Goal: Transaction & Acquisition: Obtain resource

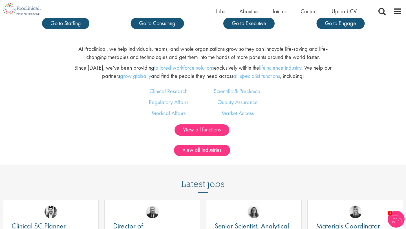
scroll to position [344, 0]
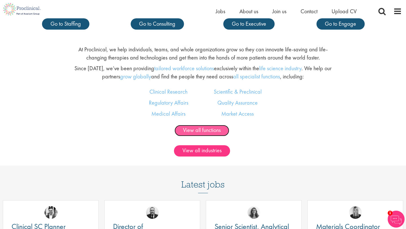
click at [213, 132] on link "View all functions" at bounding box center [201, 130] width 55 height 11
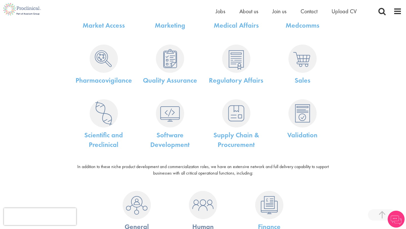
scroll to position [267, 0]
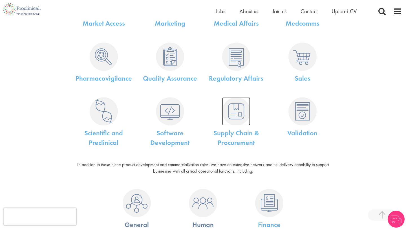
click at [239, 120] on img at bounding box center [236, 111] width 28 height 28
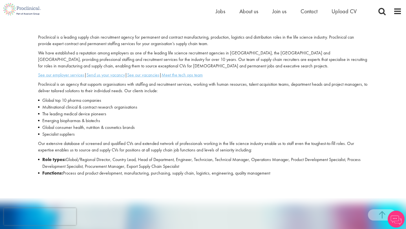
scroll to position [162, 0]
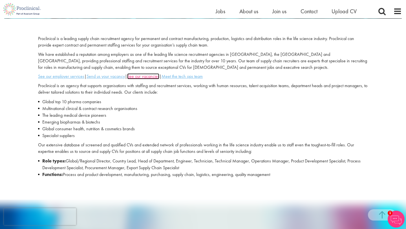
click at [137, 77] on u "See our vacancies" at bounding box center [143, 76] width 32 height 6
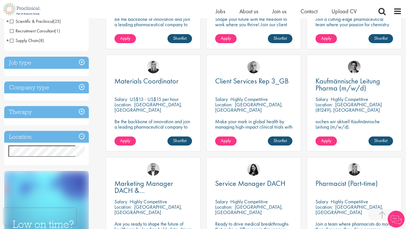
scroll to position [177, 0]
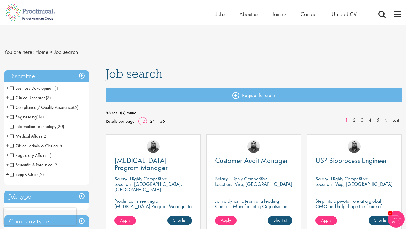
click at [12, 173] on span "Supply Chain" at bounding box center [24, 174] width 29 height 6
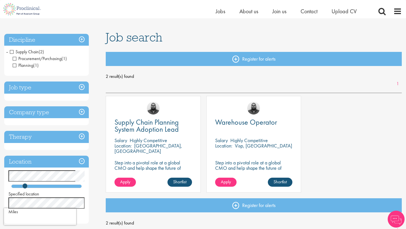
scroll to position [31, 0]
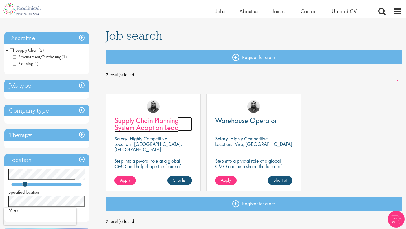
click at [170, 124] on span "Supply Chain Planning System Adoption Lead" at bounding box center [146, 123] width 64 height 17
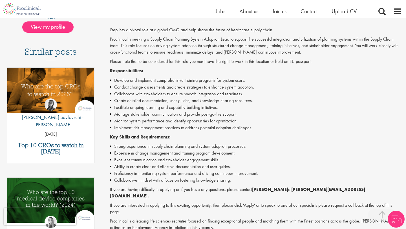
scroll to position [142, 0]
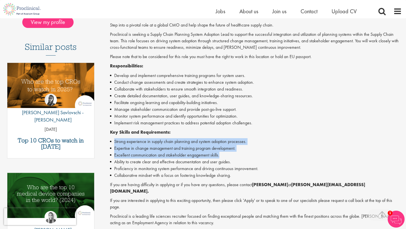
drag, startPoint x: 187, startPoint y: 135, endPoint x: 231, endPoint y: 155, distance: 48.7
click at [231, 155] on div "Step into a pivotal role at a global CMO and help shape the future of healthcar…" at bounding box center [255, 131] width 291 height 219
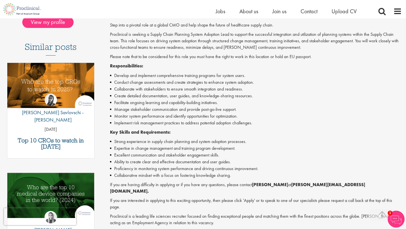
click at [222, 171] on li "Proficiency in monitoring system performance and driving continuous improvement." at bounding box center [255, 168] width 291 height 7
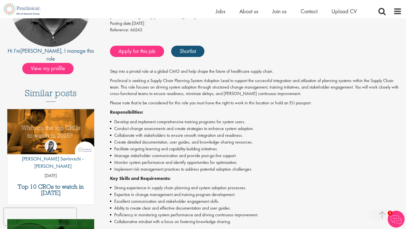
scroll to position [91, 0]
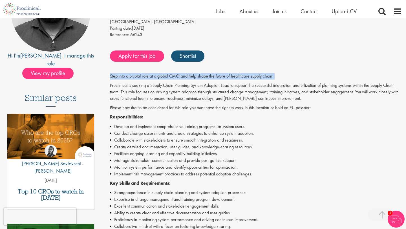
drag, startPoint x: 192, startPoint y: 72, endPoint x: 268, endPoint y: 82, distance: 76.4
click at [268, 82] on div "Supply Chain Planning System Adoption Lead Salary: Highly Competitive Job type:…" at bounding box center [253, 170] width 304 height 397
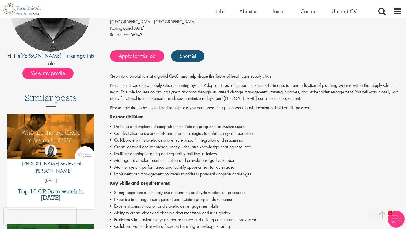
click at [201, 119] on p "Responsibilities:" at bounding box center [255, 117] width 291 height 6
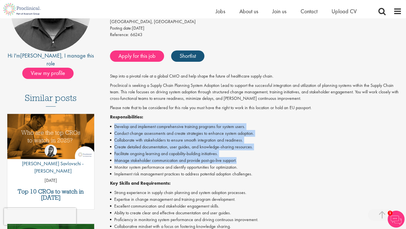
drag, startPoint x: 114, startPoint y: 127, endPoint x: 256, endPoint y: 163, distance: 146.8
click at [256, 163] on ul "Develop and implement comprehensive training programs for system users. Conduct…" at bounding box center [255, 150] width 291 height 54
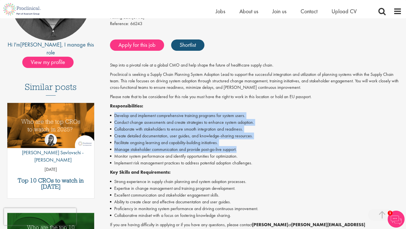
scroll to position [112, 0]
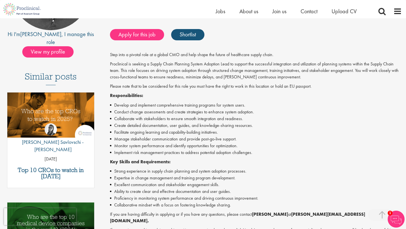
click at [253, 161] on p "Key Skills and Requirements:" at bounding box center [255, 162] width 291 height 6
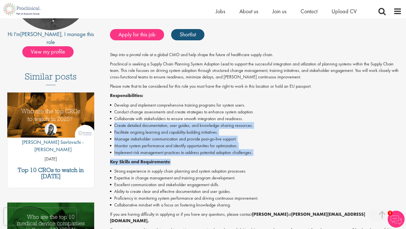
drag, startPoint x: 255, startPoint y: 159, endPoint x: 112, endPoint y: 130, distance: 146.0
click at [111, 129] on div "Step into a pivotal role at a global CMO and help shape the future of healthcar…" at bounding box center [255, 161] width 291 height 219
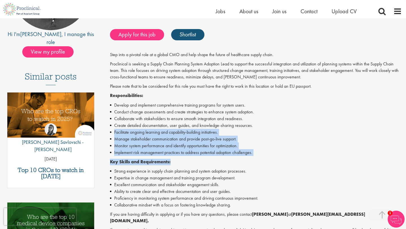
click at [157, 136] on li "Manage stakeholder communication and provide post-go-live support." at bounding box center [255, 138] width 291 height 7
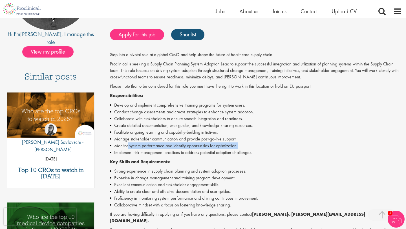
drag, startPoint x: 128, startPoint y: 148, endPoint x: 262, endPoint y: 148, distance: 133.8
click at [262, 148] on li "Monitor system performance and identify opportunities for optimization." at bounding box center [255, 145] width 291 height 7
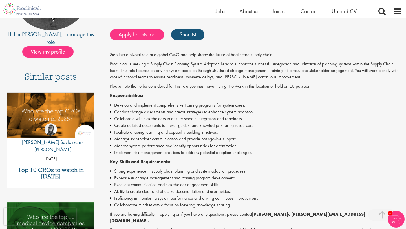
scroll to position [107, 0]
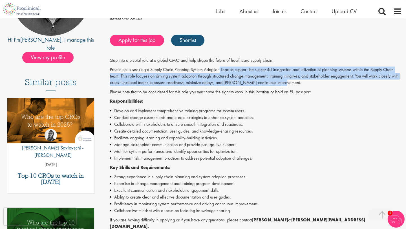
drag, startPoint x: 219, startPoint y: 70, endPoint x: 289, endPoint y: 84, distance: 70.9
click at [289, 84] on p "Proclinical is seeking a Supply Chain Planning System Adoption Lead to support …" at bounding box center [255, 75] width 291 height 19
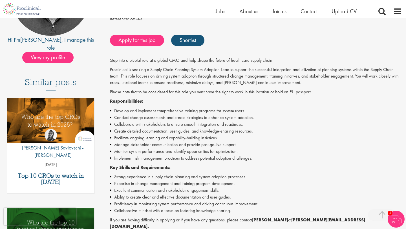
click at [304, 86] on div "Step into a pivotal role at a global CMO and help shape the future of healthcar…" at bounding box center [255, 166] width 291 height 219
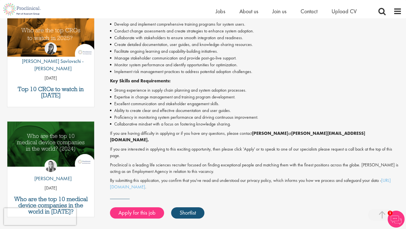
scroll to position [184, 0]
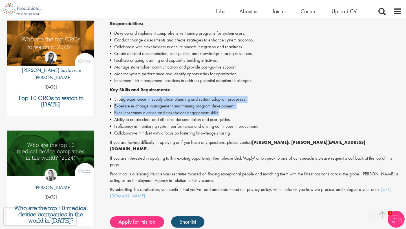
drag, startPoint x: 120, startPoint y: 99, endPoint x: 247, endPoint y: 112, distance: 127.7
click at [247, 113] on ul "Strong experience in supply chain planning and system adoption processes. Exper…" at bounding box center [255, 116] width 291 height 41
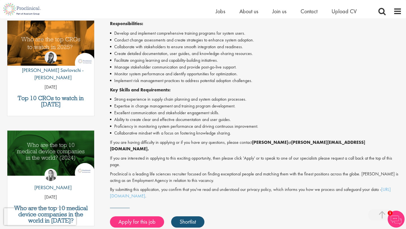
click at [229, 117] on li "Ability to create clear and effective documentation and user guides." at bounding box center [255, 119] width 291 height 7
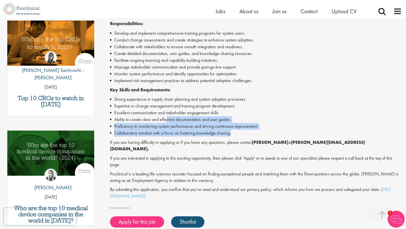
drag, startPoint x: 167, startPoint y: 116, endPoint x: 233, endPoint y: 133, distance: 67.3
click at [233, 133] on ul "Strong experience in supply chain planning and system adoption processes. Exper…" at bounding box center [255, 116] width 291 height 41
click at [233, 133] on li "Collaborative mindset with a focus on fostering knowledge sharing." at bounding box center [255, 133] width 291 height 7
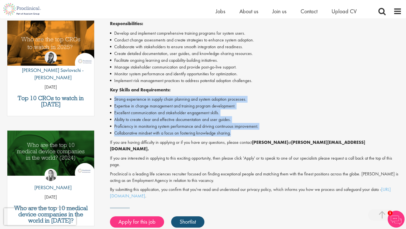
drag, startPoint x: 233, startPoint y: 133, endPoint x: 113, endPoint y: 99, distance: 123.7
click at [113, 99] on ul "Strong experience in supply chain planning and system adoption processes. Exper…" at bounding box center [255, 116] width 291 height 41
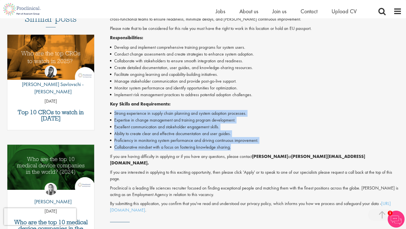
scroll to position [166, 0]
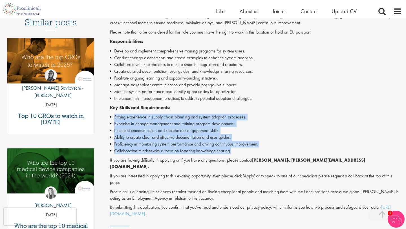
click at [229, 135] on li "Ability to create clear and effective documentation and user guides." at bounding box center [255, 137] width 291 height 7
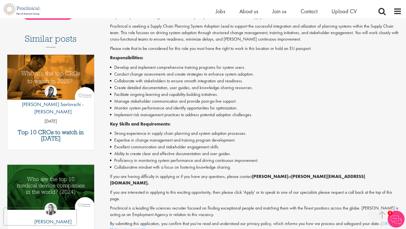
scroll to position [149, 0]
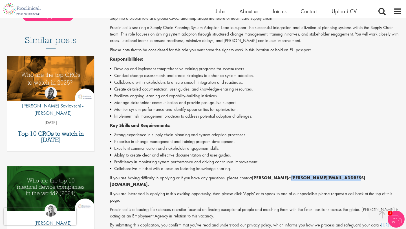
drag, startPoint x: 353, startPoint y: 179, endPoint x: 292, endPoint y: 177, distance: 61.7
click at [292, 177] on p "If you are having difficulty in applying or if you have any questions, please c…" at bounding box center [255, 181] width 291 height 13
copy strong "a.bennett@proclinical.com."
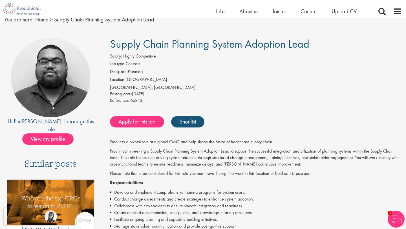
scroll to position [16, 0]
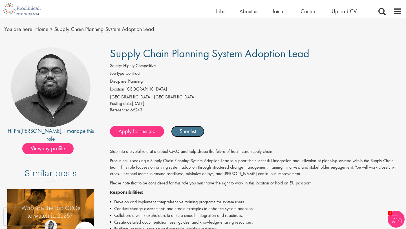
click at [193, 134] on link "Shortlist" at bounding box center [187, 131] width 33 height 11
click at [193, 134] on link "Shortlisted" at bounding box center [190, 131] width 39 height 11
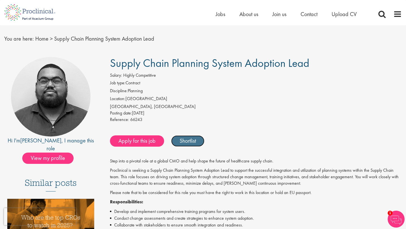
scroll to position [0, 0]
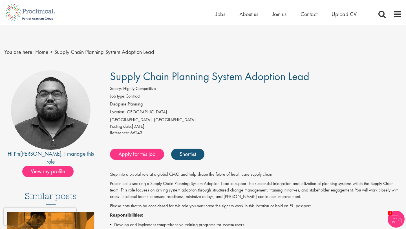
drag, startPoint x: 326, startPoint y: 80, endPoint x: 99, endPoint y: 74, distance: 227.6
click at [154, 81] on span "Supply Chain Planning System Adoption Lead" at bounding box center [209, 76] width 199 height 14
drag, startPoint x: 112, startPoint y: 76, endPoint x: 331, endPoint y: 79, distance: 219.4
click at [331, 79] on h1 "Supply Chain Planning System Adoption Lead" at bounding box center [255, 76] width 291 height 12
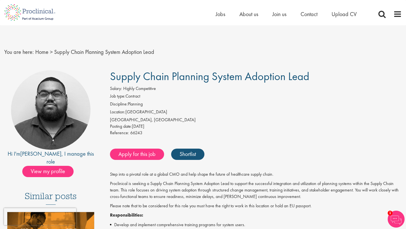
click at [266, 185] on p "Proclinical is seeking a Supply Chain Planning System Adoption Lead to support …" at bounding box center [255, 189] width 291 height 19
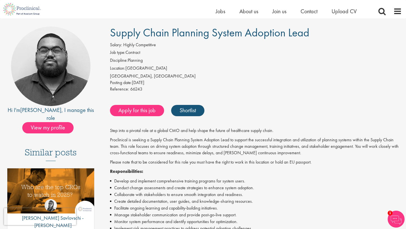
scroll to position [75, 0]
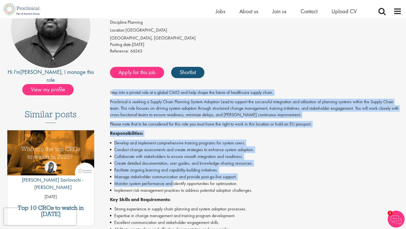
drag, startPoint x: 112, startPoint y: 94, endPoint x: 173, endPoint y: 185, distance: 109.9
click at [173, 185] on div "Step into a pivotal role at a global CMO and help shape the future of healthcar…" at bounding box center [255, 198] width 291 height 219
click at [173, 185] on li "Monitor system performance and identify opportunities for optimization." at bounding box center [255, 183] width 291 height 7
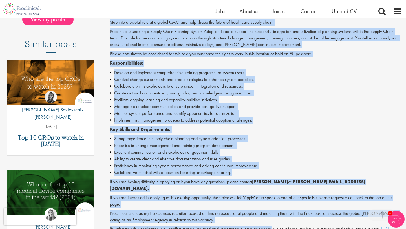
scroll to position [148, 0]
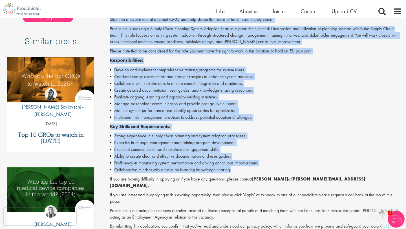
drag, startPoint x: 110, startPoint y: 93, endPoint x: 250, endPoint y: 170, distance: 159.4
click at [250, 170] on div "Step into a pivotal role at a global CMO and help shape the future of healthcar…" at bounding box center [255, 125] width 291 height 219
copy div "Step into a pivotal role at a global CMO and help shape the future of healthcar…"
click at [269, 128] on p "Key Skills and Requirements:" at bounding box center [255, 126] width 291 height 6
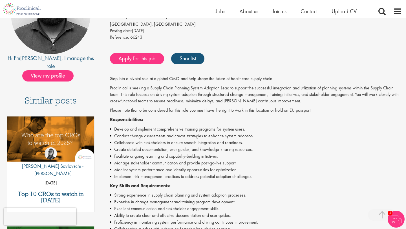
scroll to position [0, 0]
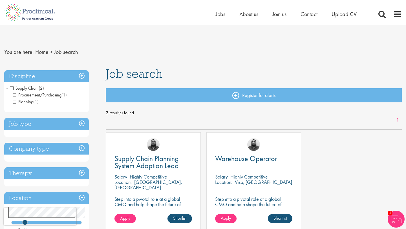
click at [83, 74] on h3 "Discipline" at bounding box center [46, 76] width 84 height 12
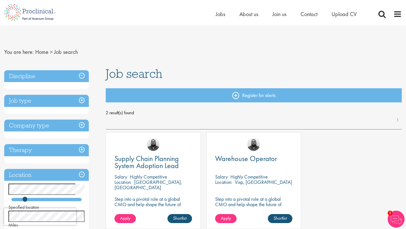
click at [82, 75] on h3 "Discipline" at bounding box center [46, 76] width 84 height 12
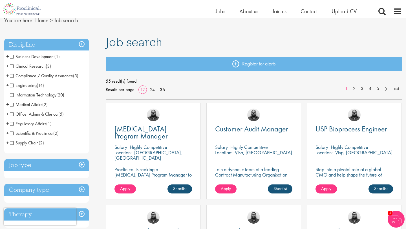
scroll to position [23, 0]
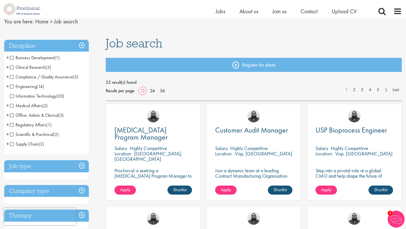
click at [12, 76] on span "Compliance / Quality Assurance" at bounding box center [41, 77] width 63 height 6
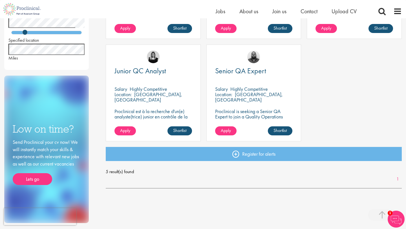
scroll to position [181, 0]
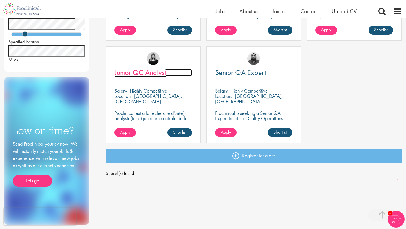
click at [164, 73] on span "Junior QC Analyst" at bounding box center [140, 73] width 52 height 10
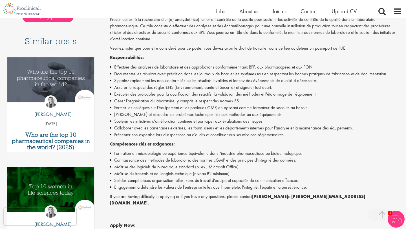
scroll to position [203, 0]
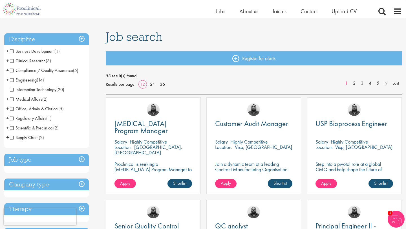
scroll to position [36, 0]
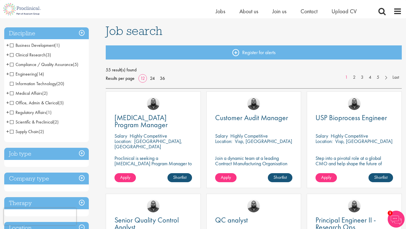
click at [18, 128] on li "Supply Chain (2) - + Procurement/Purchasing (1) Planning (1)" at bounding box center [46, 132] width 84 height 10
click at [18, 130] on span "Supply Chain" at bounding box center [24, 131] width 29 height 6
click at [6, 130] on li "Supply Chain (2) - + Procurement/Purchasing (1) Planning (1)" at bounding box center [46, 132] width 84 height 10
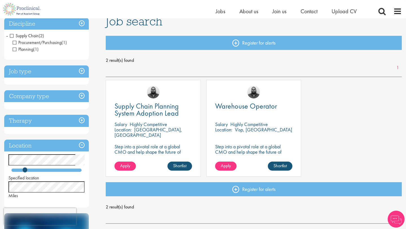
scroll to position [53, 0]
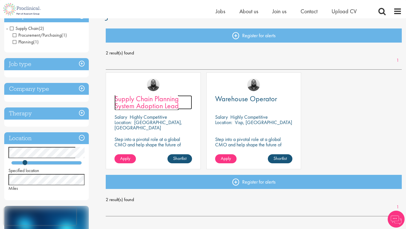
click at [165, 102] on span "Supply Chain Planning System Adoption Lead" at bounding box center [146, 102] width 64 height 17
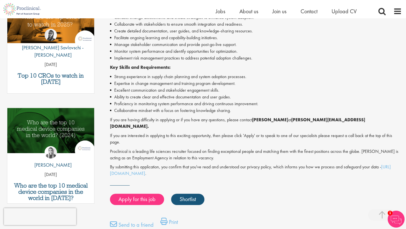
scroll to position [202, 0]
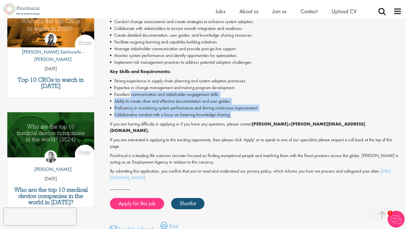
drag, startPoint x: 139, startPoint y: 95, endPoint x: 233, endPoint y: 112, distance: 95.2
click at [233, 113] on ul "Strong experience in supply chain planning and system adoption processes. Exper…" at bounding box center [255, 97] width 291 height 41
click at [224, 112] on li "Collaborative mindset with a focus on fostering knowledge sharing." at bounding box center [255, 114] width 291 height 7
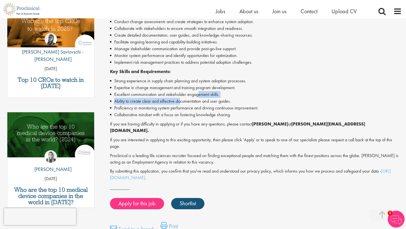
drag, startPoint x: 181, startPoint y: 99, endPoint x: 270, endPoint y: 96, distance: 89.9
click at [270, 96] on ul "Strong experience in supply chain planning and system adoption processes. Exper…" at bounding box center [255, 97] width 291 height 41
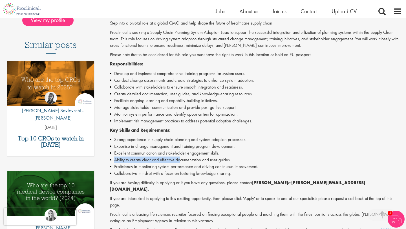
scroll to position [143, 0]
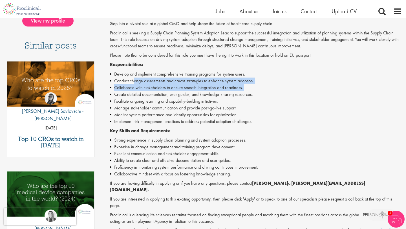
drag, startPoint x: 133, startPoint y: 83, endPoint x: 274, endPoint y: 119, distance: 145.6
click at [274, 118] on ul "Develop and implement comprehensive training programs for system users. Conduct…" at bounding box center [255, 98] width 291 height 54
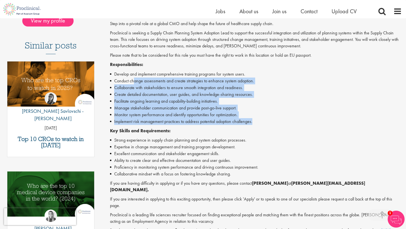
click at [238, 112] on li "Monitor system performance and identify opportunities for optimization." at bounding box center [255, 114] width 291 height 7
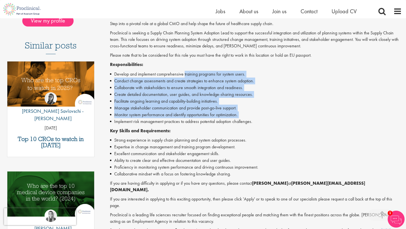
drag, startPoint x: 184, startPoint y: 75, endPoint x: 218, endPoint y: 118, distance: 55.7
click at [218, 118] on ul "Develop and implement comprehensive training programs for system users. Conduct…" at bounding box center [255, 98] width 291 height 54
click at [260, 105] on li "Manage stakeholder communication and provide post-go-live support." at bounding box center [255, 107] width 291 height 7
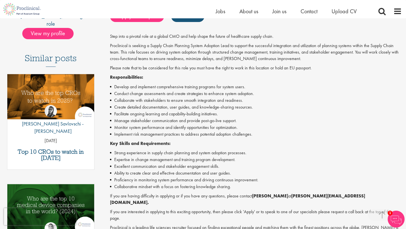
scroll to position [125, 0]
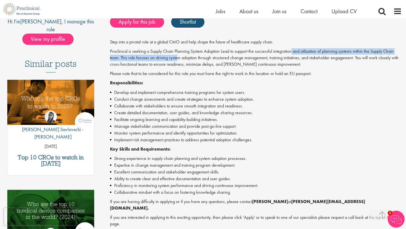
drag, startPoint x: 292, startPoint y: 50, endPoint x: 176, endPoint y: 59, distance: 116.1
click at [176, 60] on p "Proclinical is seeking a Supply Chain Planning System Adoption Lead to support …" at bounding box center [255, 57] width 291 height 19
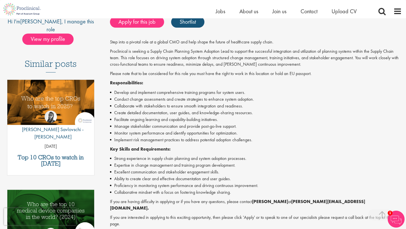
click at [137, 60] on p "Proclinical is seeking a Supply Chain Planning System Adoption Lead to support …" at bounding box center [255, 57] width 291 height 19
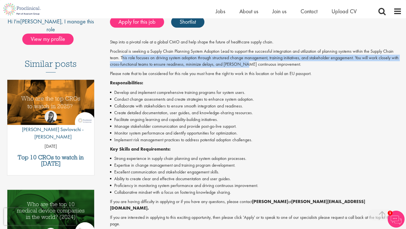
drag, startPoint x: 122, startPoint y: 59, endPoint x: 237, endPoint y: 63, distance: 115.2
click at [238, 63] on p "Proclinical is seeking a Supply Chain Planning System Adoption Lead to support …" at bounding box center [255, 57] width 291 height 19
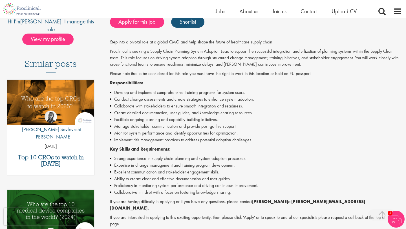
click at [240, 64] on p "Proclinical is seeking a Supply Chain Planning System Adoption Lead to support …" at bounding box center [255, 57] width 291 height 19
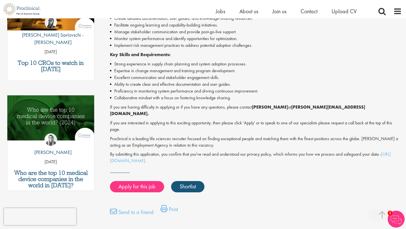
scroll to position [235, 0]
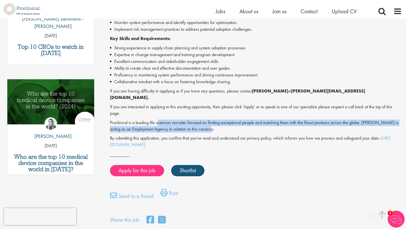
drag, startPoint x: 158, startPoint y: 118, endPoint x: 214, endPoint y: 123, distance: 56.8
click at [214, 123] on p "Proclinical is a leading life sciences recruiter focused on finding exceptional…" at bounding box center [255, 125] width 291 height 13
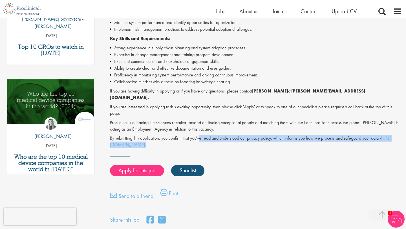
drag, startPoint x: 200, startPoint y: 133, endPoint x: 325, endPoint y: 139, distance: 125.2
click at [325, 139] on p "By submitting this application, you confirm that you've read and understood our…" at bounding box center [255, 141] width 291 height 13
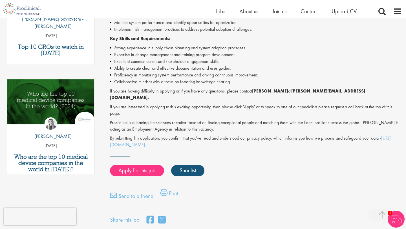
click at [317, 140] on p "By submitting this application, you confirm that you've read and understood our…" at bounding box center [255, 141] width 291 height 13
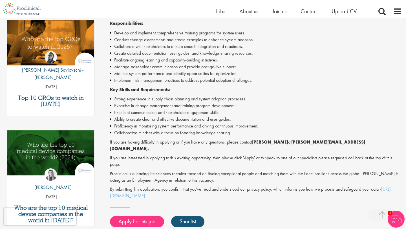
scroll to position [0, 0]
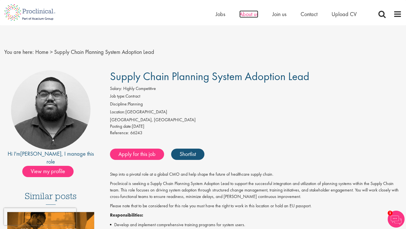
click at [248, 15] on span "About us" at bounding box center [248, 13] width 19 height 7
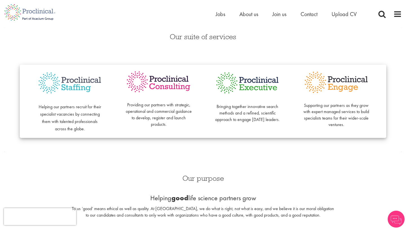
scroll to position [119, 0]
click at [278, 18] on div "Home Jobs About us Join us Contact Upload CV" at bounding box center [292, 15] width 155 height 11
click at [278, 15] on span "Join us" at bounding box center [279, 13] width 14 height 7
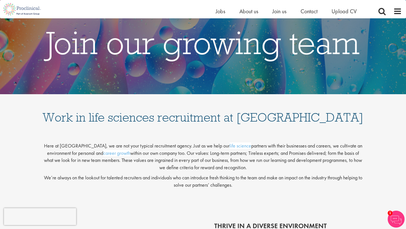
scroll to position [28, 0]
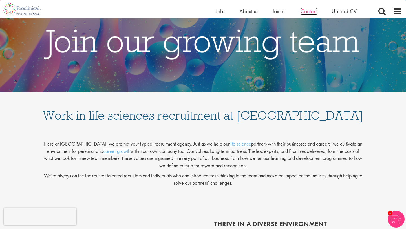
click at [308, 14] on span "Contact" at bounding box center [308, 11] width 17 height 7
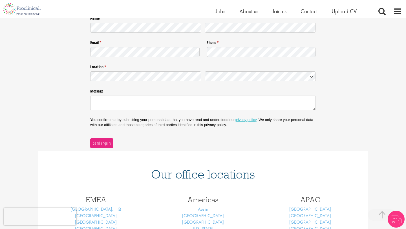
scroll to position [102, 0]
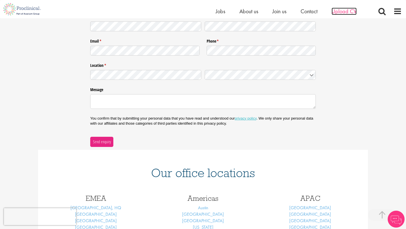
click at [339, 10] on span "Upload CV" at bounding box center [343, 11] width 25 height 7
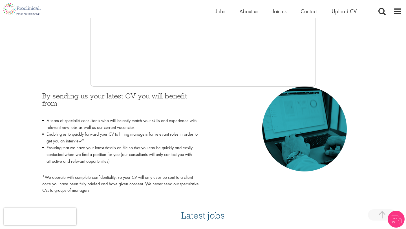
scroll to position [200, 0]
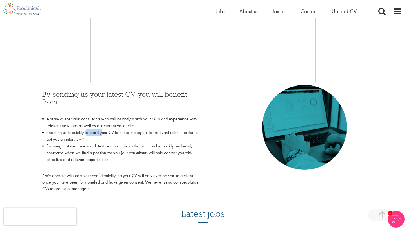
drag, startPoint x: 86, startPoint y: 133, endPoint x: 104, endPoint y: 135, distance: 17.5
click at [103, 135] on li "Enabling us to quickly forward your CV to hiring managers for relevant roles in…" at bounding box center [120, 136] width 156 height 14
click at [103, 137] on li "Enabling us to quickly forward your CV to hiring managers for relevant roles in…" at bounding box center [120, 136] width 156 height 14
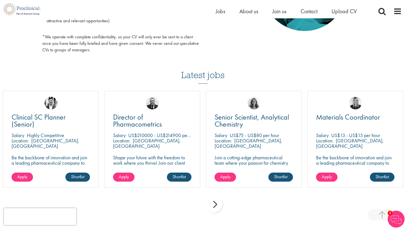
scroll to position [0, 0]
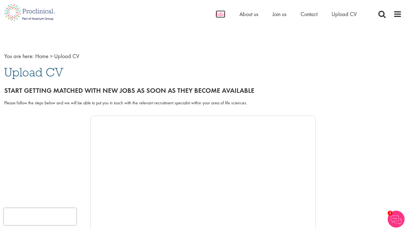
click at [221, 14] on span "Jobs" at bounding box center [220, 13] width 10 height 7
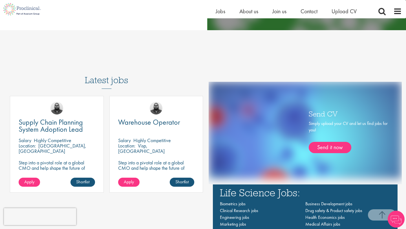
scroll to position [304, 0]
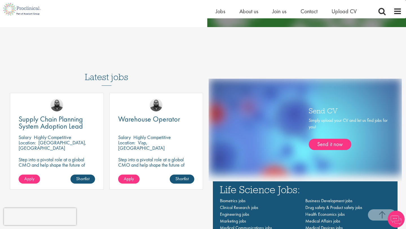
click at [392, 10] on div "Home Jobs About us Join us Contact Upload CV" at bounding box center [308, 12] width 186 height 11
click at [396, 11] on span at bounding box center [397, 11] width 8 height 8
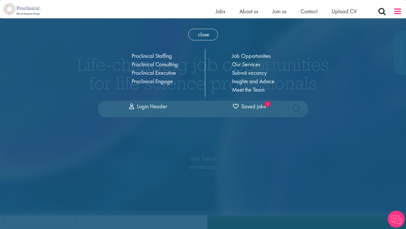
scroll to position [0, 0]
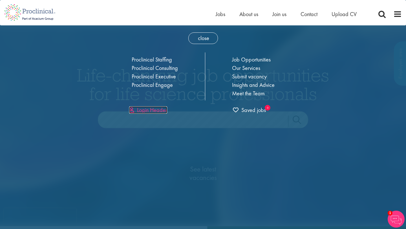
click at [159, 109] on link "Login Header" at bounding box center [148, 109] width 38 height 7
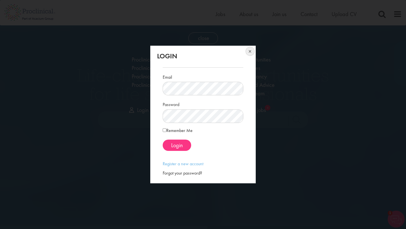
click at [250, 50] on button at bounding box center [249, 52] width 12 height 12
